Goal: Task Accomplishment & Management: Manage account settings

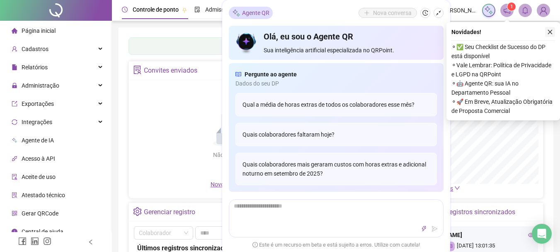
click at [550, 29] on button "button" at bounding box center [550, 32] width 10 height 10
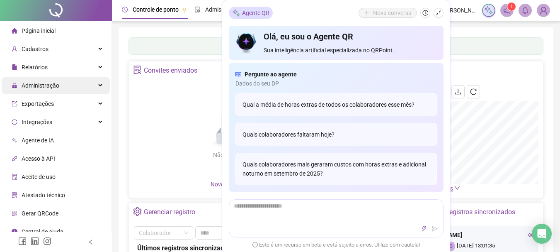
click at [45, 85] on span "Administração" at bounding box center [41, 85] width 38 height 7
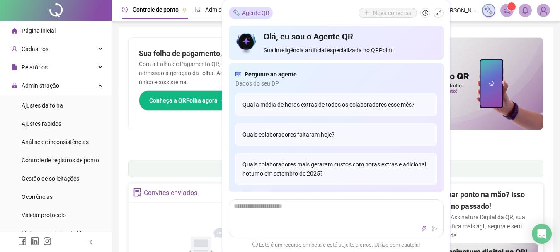
click at [439, 13] on icon "shrink" at bounding box center [439, 13] width 6 height 6
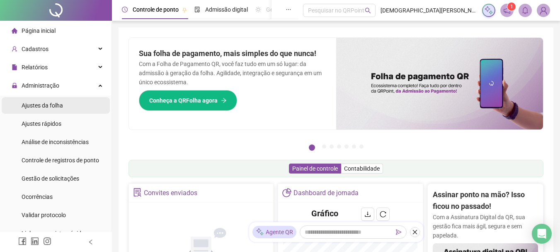
click at [45, 104] on span "Ajustes da folha" at bounding box center [42, 105] width 41 height 7
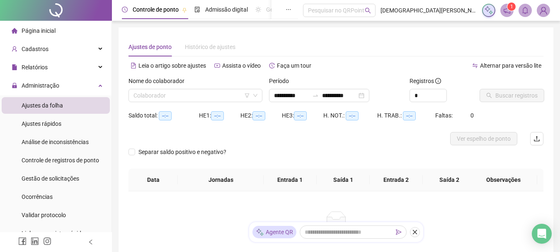
type input "**********"
click at [185, 95] on input "search" at bounding box center [191, 95] width 116 height 12
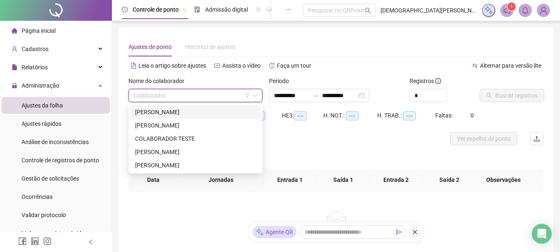
click at [184, 110] on div "ANTONIO DA SILVA GOMES" at bounding box center [195, 111] width 121 height 9
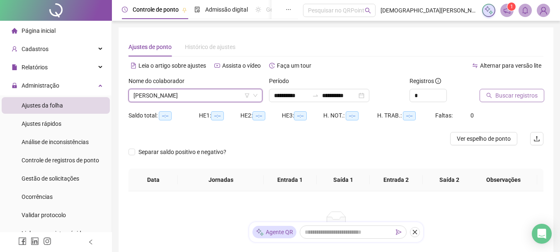
click at [503, 97] on span "Buscar registros" at bounding box center [516, 95] width 42 height 9
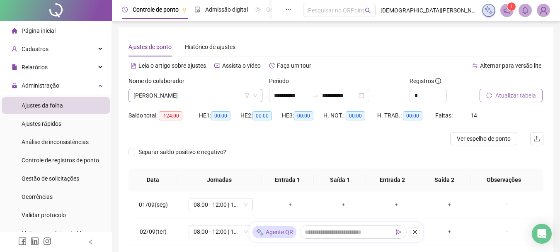
click at [220, 96] on span "ANTONIO DA SILVA GOMES" at bounding box center [195, 95] width 124 height 12
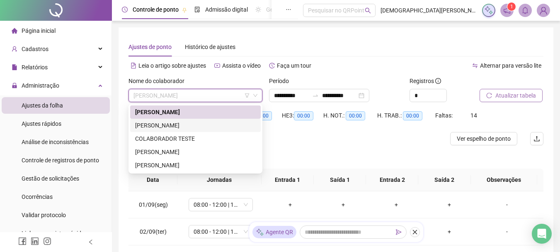
click at [185, 125] on div "BELMIRO MACHADO DE SANTANA FILHO" at bounding box center [195, 125] width 121 height 9
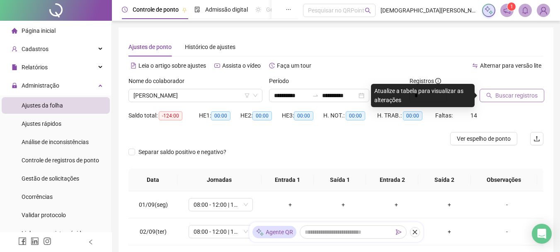
click at [516, 100] on button "Buscar registros" at bounding box center [511, 95] width 65 height 13
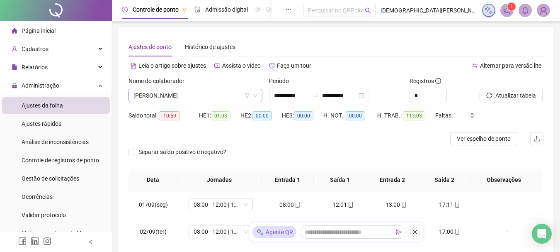
click at [190, 95] on span "BELMIRO MACHADO DE SANTANA FILHO" at bounding box center [195, 95] width 124 height 12
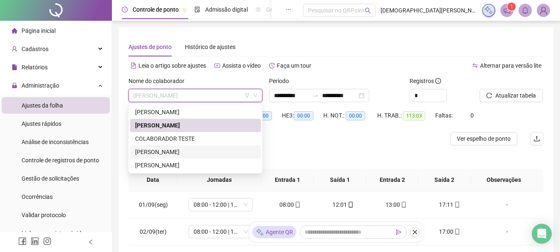
click at [168, 150] on div "GABRIEL JESUS DA COSTA GOMES" at bounding box center [195, 151] width 121 height 9
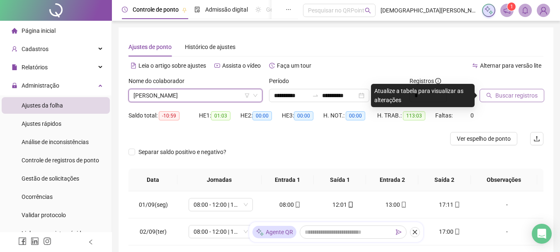
click at [502, 94] on span "Buscar registros" at bounding box center [516, 95] width 42 height 9
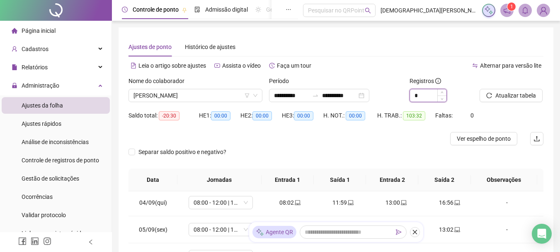
click at [425, 97] on input "*" at bounding box center [428, 95] width 36 height 12
click at [442, 94] on span "Decrease Value" at bounding box center [441, 97] width 9 height 7
click at [441, 91] on span "Increase Value" at bounding box center [441, 92] width 9 height 7
type input "*"
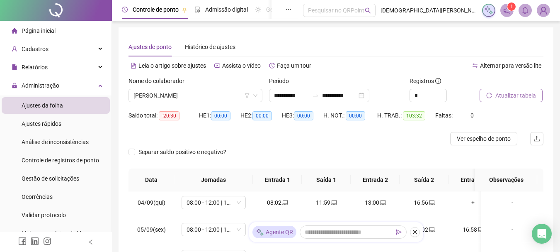
click at [501, 96] on span "Atualizar tabela" at bounding box center [515, 95] width 41 height 9
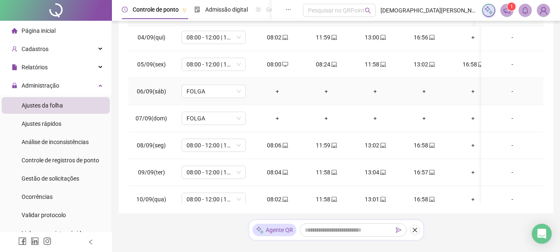
scroll to position [166, 0]
click at [323, 60] on div "08:24" at bounding box center [326, 63] width 36 height 9
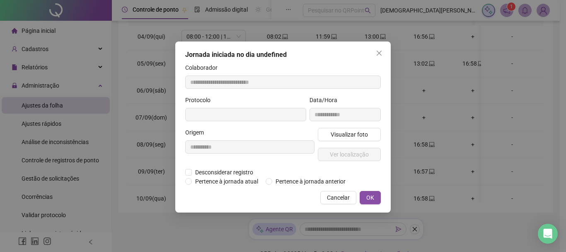
type input "**********"
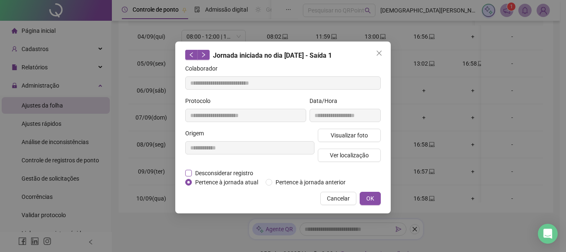
click at [208, 172] on span "Desconsiderar registro" at bounding box center [224, 172] width 65 height 9
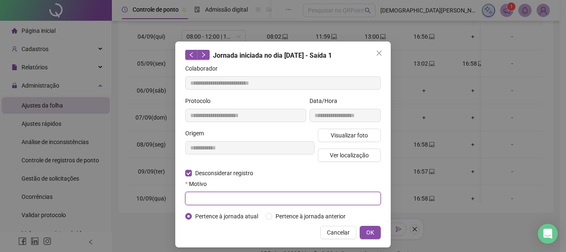
click at [224, 196] on input "text" at bounding box center [283, 197] width 196 height 13
type input "*"
type input "**********"
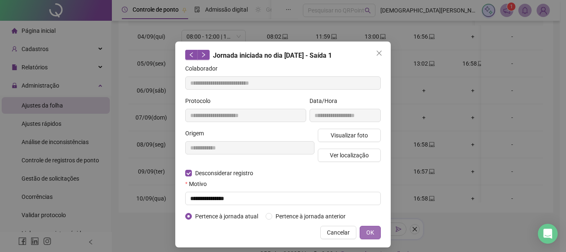
click at [362, 232] on button "OK" at bounding box center [370, 231] width 21 height 13
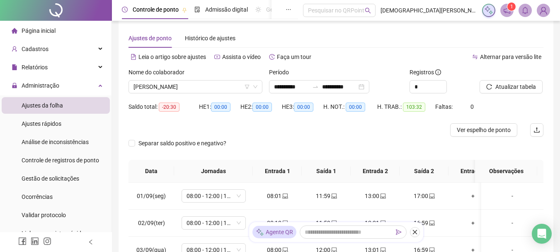
scroll to position [0, 0]
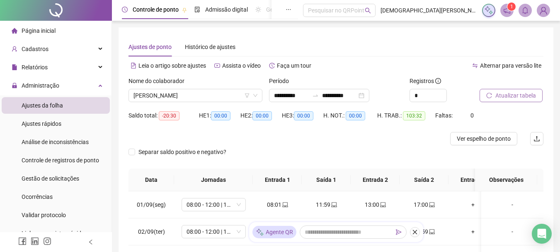
click at [517, 91] on span "Atualizar tabela" at bounding box center [515, 95] width 41 height 9
click at [172, 94] on span "GABRIEL JESUS DA COSTA GOMES" at bounding box center [195, 95] width 124 height 12
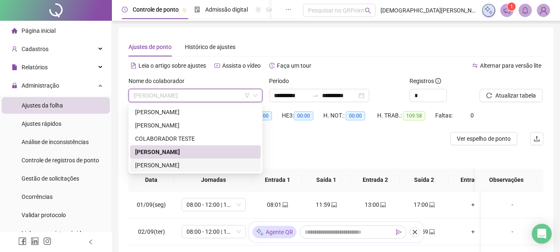
click at [174, 164] on div "LUAN CARLOS COSTA SANTOS" at bounding box center [195, 164] width 121 height 9
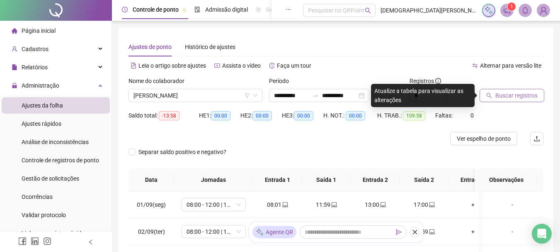
click at [507, 96] on span "Buscar registros" at bounding box center [516, 95] width 42 height 9
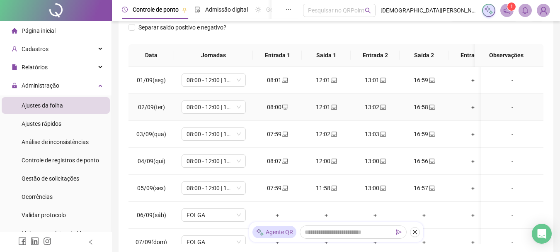
scroll to position [166, 0]
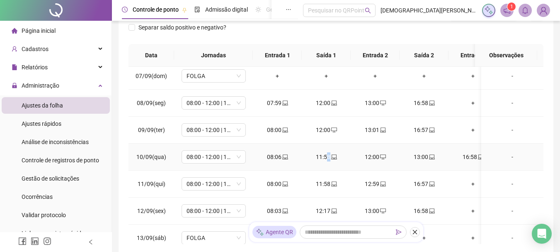
click at [328, 154] on div "11:58" at bounding box center [326, 156] width 36 height 9
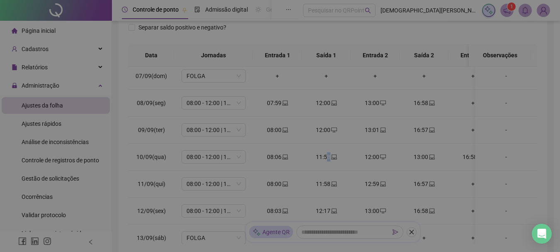
type input "**********"
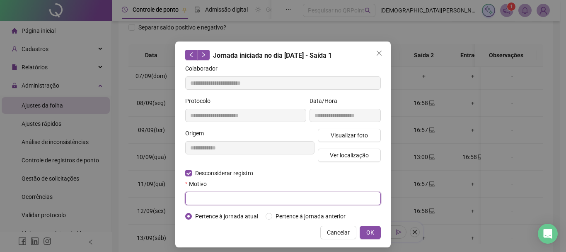
click at [208, 196] on input "text" at bounding box center [283, 197] width 196 height 13
type input "**********"
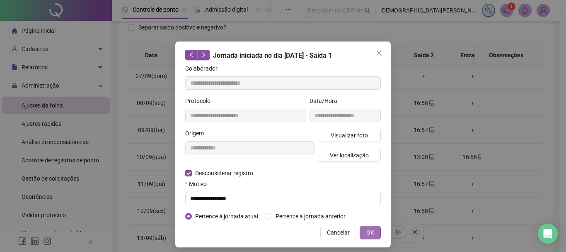
click at [366, 231] on span "OK" at bounding box center [370, 231] width 8 height 9
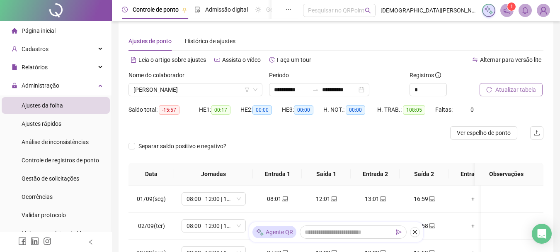
scroll to position [0, 0]
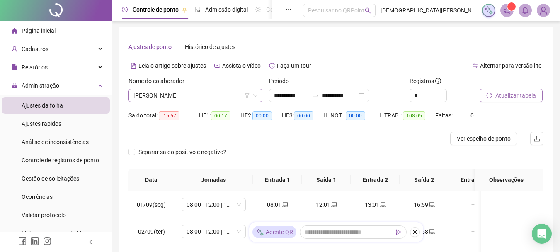
click at [230, 95] on span "LUAN CARLOS COSTA SANTOS" at bounding box center [195, 95] width 124 height 12
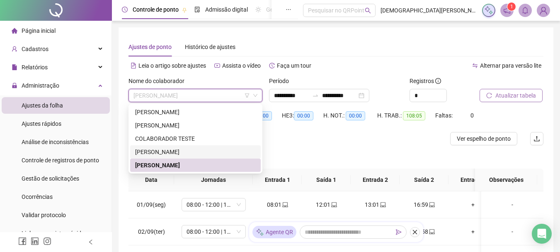
click at [188, 150] on div "GABRIEL JESUS DA COSTA GOMES" at bounding box center [195, 151] width 121 height 9
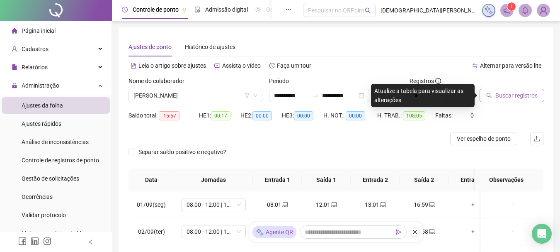
click at [491, 92] on button "Buscar registros" at bounding box center [511, 95] width 65 height 13
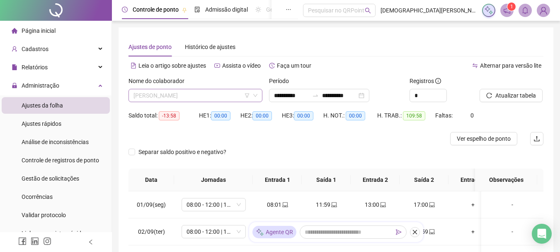
click at [217, 93] on span "GABRIEL JESUS DA COSTA GOMES" at bounding box center [195, 95] width 124 height 12
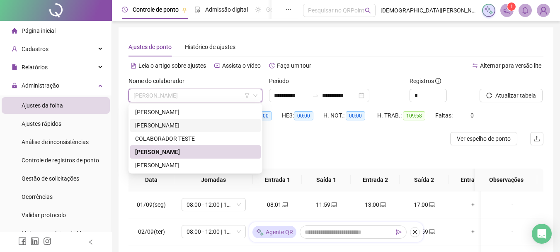
click at [174, 124] on div "BELMIRO MACHADO DE SANTANA FILHO" at bounding box center [195, 125] width 121 height 9
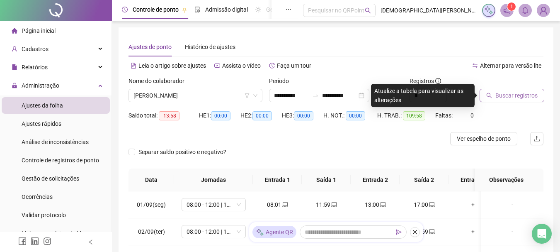
click at [512, 92] on span "Buscar registros" at bounding box center [516, 95] width 42 height 9
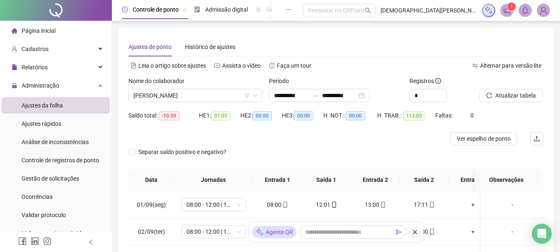
click at [544, 12] on img at bounding box center [543, 10] width 12 height 12
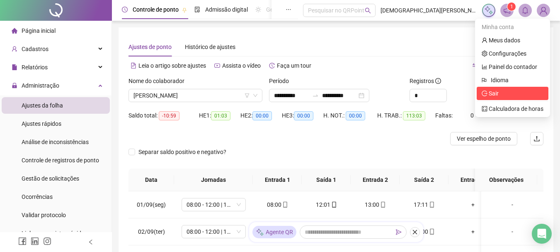
click at [502, 90] on span "Sair" at bounding box center [513, 93] width 62 height 9
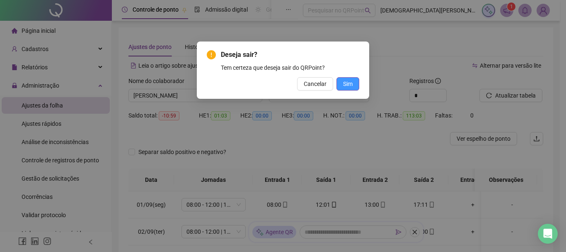
click at [345, 82] on span "Sim" at bounding box center [348, 83] width 10 height 9
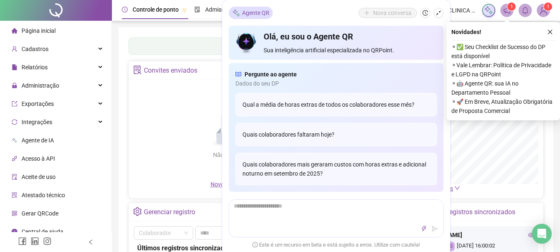
click at [438, 9] on button "button" at bounding box center [438, 13] width 10 height 10
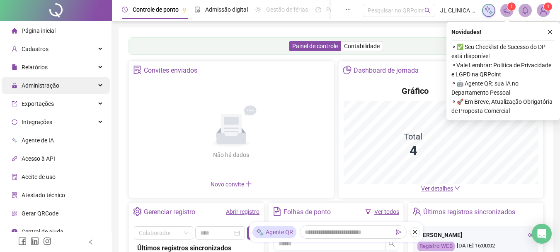
click at [41, 87] on span "Administração" at bounding box center [41, 85] width 38 height 7
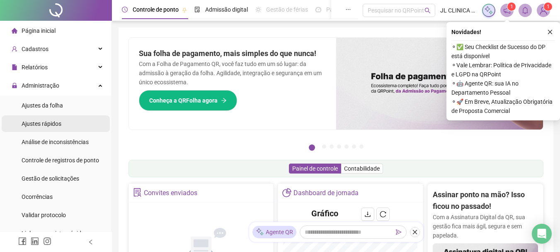
click at [48, 105] on span "Ajustes da folha" at bounding box center [42, 105] width 41 height 7
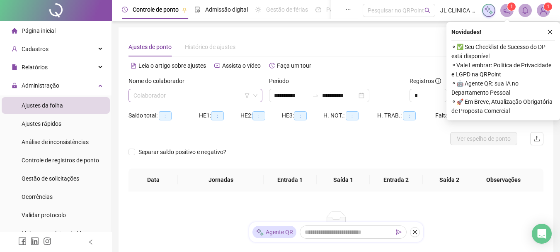
type input "**********"
click at [218, 91] on input "search" at bounding box center [191, 95] width 116 height 12
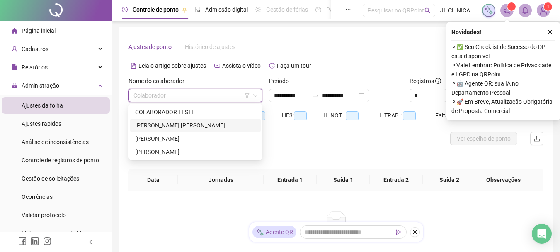
click at [161, 122] on div "[PERSON_NAME] [PERSON_NAME]" at bounding box center [195, 125] width 121 height 9
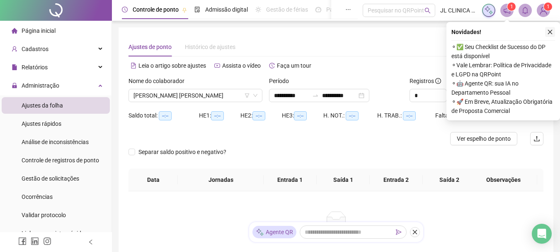
click at [547, 30] on icon "close" at bounding box center [550, 32] width 6 height 6
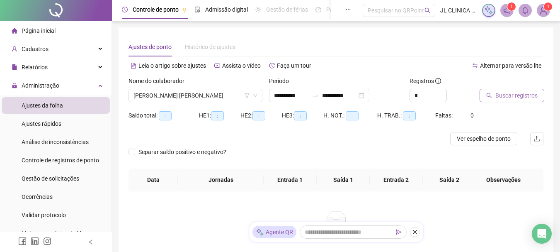
click at [497, 90] on button "Buscar registros" at bounding box center [511, 95] width 65 height 13
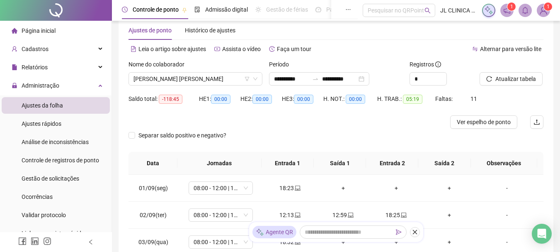
scroll to position [16, 0]
click at [219, 81] on span "[PERSON_NAME] [PERSON_NAME]" at bounding box center [195, 79] width 124 height 12
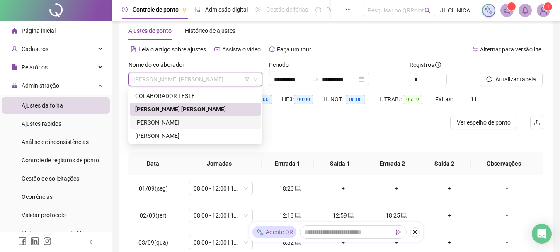
click at [192, 121] on div "[PERSON_NAME]" at bounding box center [195, 122] width 121 height 9
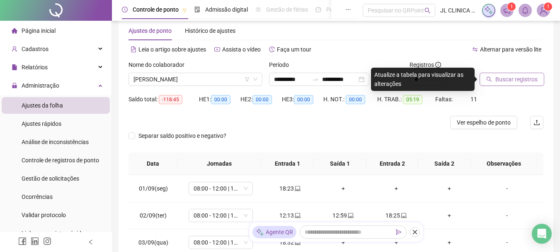
click at [491, 82] on button "Buscar registros" at bounding box center [511, 79] width 65 height 13
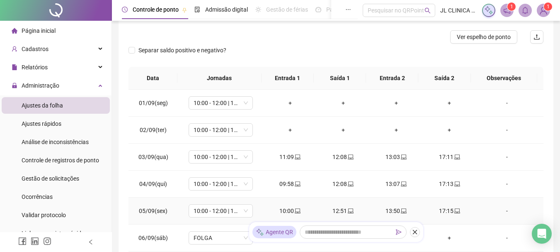
scroll to position [0, 0]
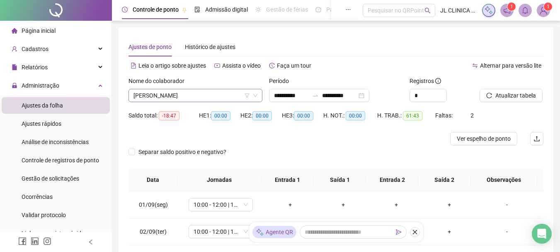
click at [224, 92] on span "[PERSON_NAME]" at bounding box center [195, 95] width 124 height 12
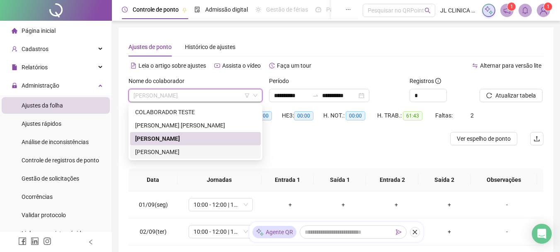
click at [194, 149] on div "[PERSON_NAME]" at bounding box center [195, 151] width 121 height 9
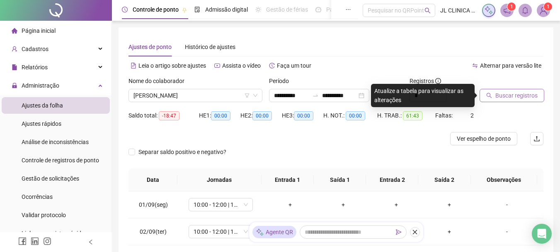
click at [525, 90] on button "Buscar registros" at bounding box center [511, 95] width 65 height 13
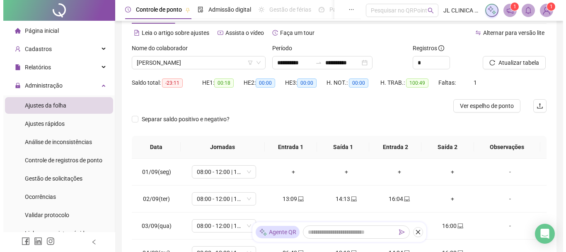
scroll to position [16, 0]
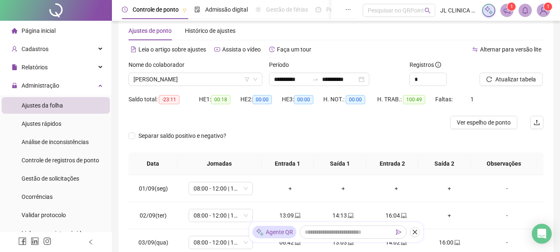
click at [542, 13] on img at bounding box center [543, 10] width 12 height 12
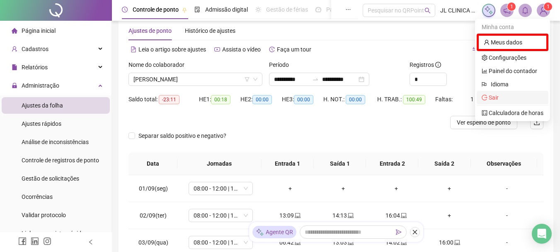
click at [494, 97] on span "Sair" at bounding box center [494, 97] width 10 height 7
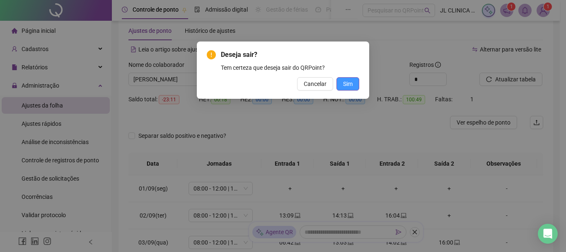
click at [352, 85] on span "Sim" at bounding box center [348, 83] width 10 height 9
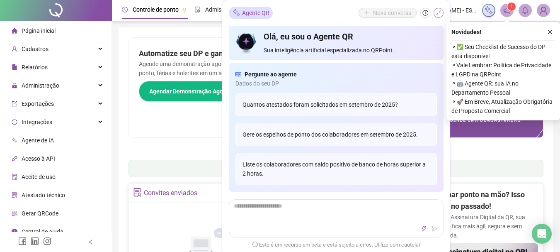
click at [441, 12] on icon "shrink" at bounding box center [439, 13] width 6 height 6
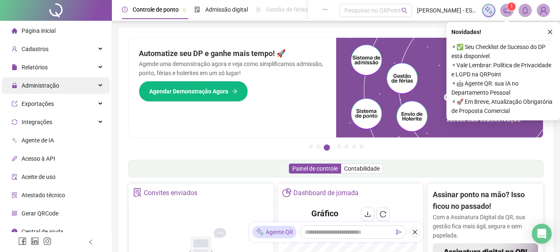
click at [44, 82] on span "Administração" at bounding box center [41, 85] width 38 height 7
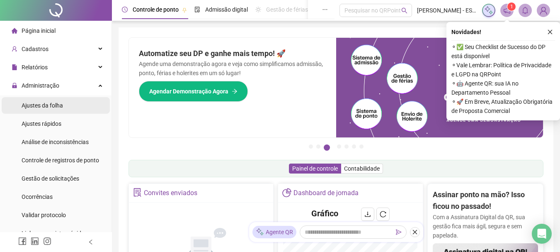
click at [41, 107] on span "Ajustes da folha" at bounding box center [42, 105] width 41 height 7
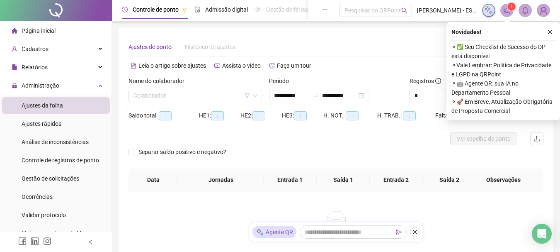
click at [550, 33] on icon "close" at bounding box center [550, 32] width 6 height 6
type input "**********"
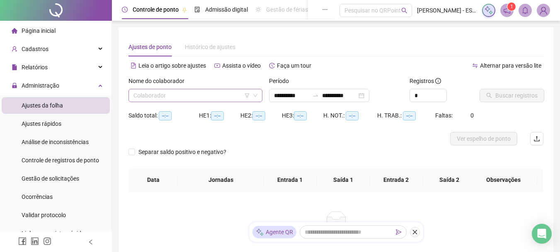
click at [176, 97] on input "search" at bounding box center [191, 95] width 116 height 12
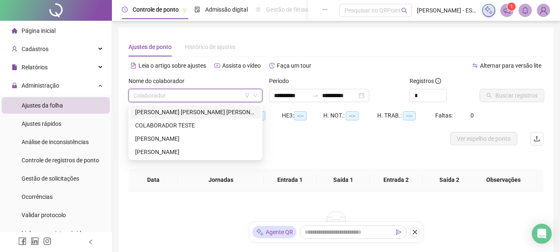
click at [177, 115] on div "CAMILA SOUZA MOURA DA CONCEICAO" at bounding box center [195, 111] width 121 height 9
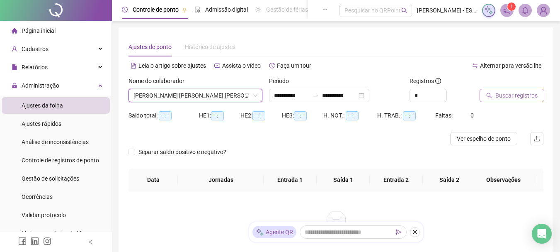
click at [506, 96] on span "Buscar registros" at bounding box center [516, 95] width 42 height 9
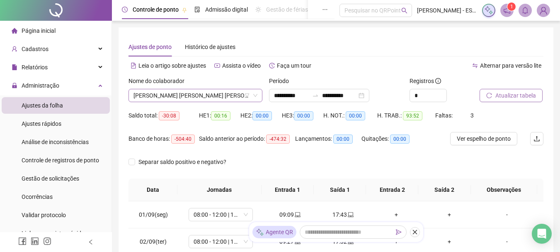
click at [199, 97] on span "CAMILA SOUZA MOURA DA CONCEICAO" at bounding box center [195, 95] width 124 height 12
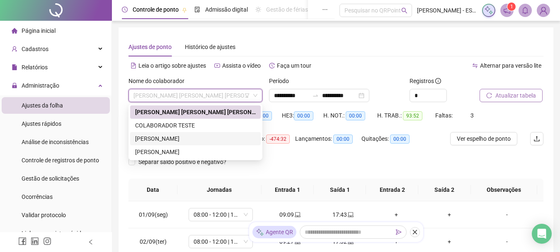
click at [172, 138] on div "LUCILE BARRETO XAVIER" at bounding box center [195, 138] width 121 height 9
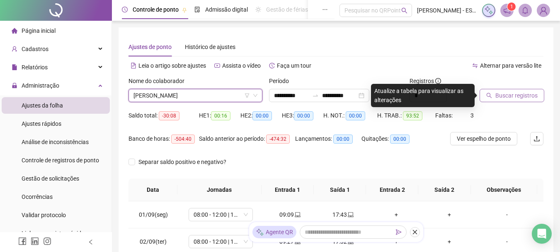
click at [506, 99] on span "Buscar registros" at bounding box center [516, 95] width 42 height 9
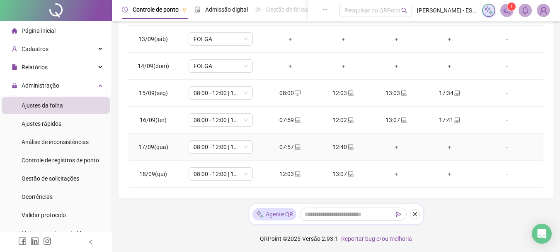
scroll to position [192, 0]
